Goal: Transaction & Acquisition: Purchase product/service

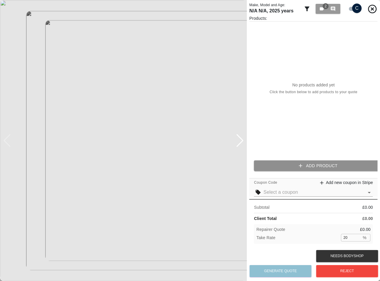
click at [311, 162] on button "Add Product" at bounding box center [318, 166] width 128 height 11
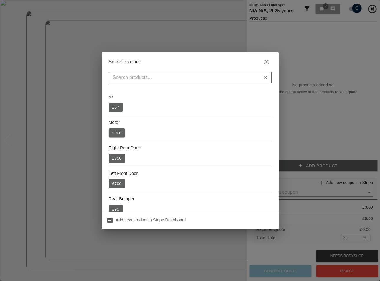
click at [118, 135] on button "£ 900" at bounding box center [117, 132] width 17 height 9
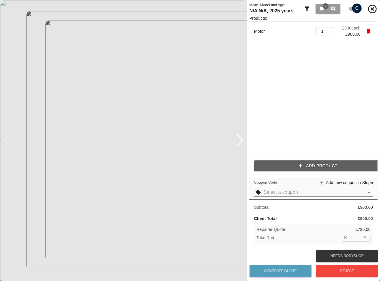
click at [287, 158] on div "Products: Motor 1 ​ £ 900 each £ 900.00 Add Product" at bounding box center [314, 95] width 128 height 161
click at [277, 166] on button "Add Product" at bounding box center [318, 166] width 128 height 11
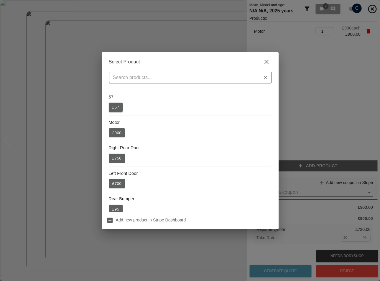
click at [123, 107] on div "57 £ 57" at bounding box center [190, 103] width 163 height 18
click at [118, 106] on button "£ 57" at bounding box center [116, 107] width 14 height 9
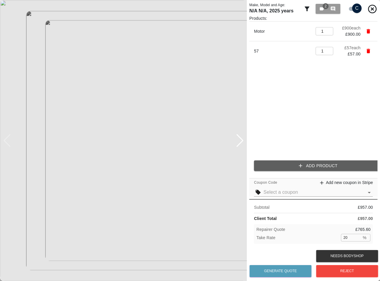
click at [294, 193] on input "text" at bounding box center [314, 192] width 101 height 8
click at [282, 204] on div "Test2 10% off" at bounding box center [313, 204] width 109 height 7
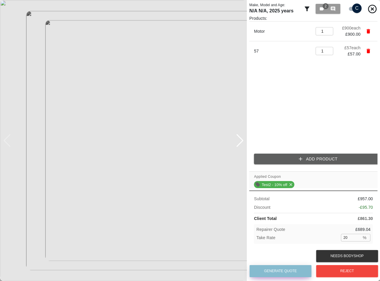
click at [290, 270] on button "Generate Quote" at bounding box center [281, 271] width 62 height 12
